Goal: Navigation & Orientation: Find specific page/section

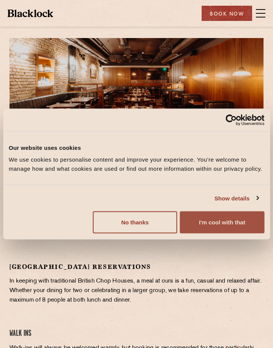
click at [230, 229] on button "I'm cool with that" at bounding box center [222, 222] width 84 height 22
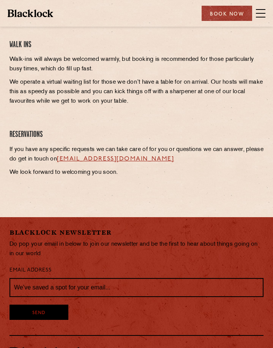
scroll to position [266, 0]
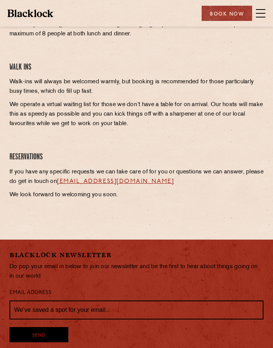
click at [257, 14] on span at bounding box center [261, 13] width 10 height 11
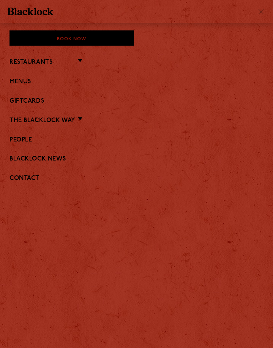
click at [27, 80] on link "Menus" at bounding box center [137, 81] width 254 height 7
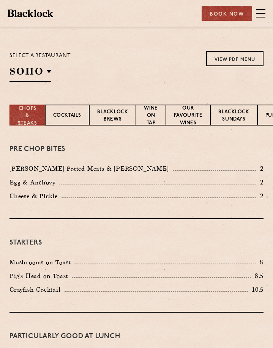
scroll to position [103, 0]
